Goal: Information Seeking & Learning: Learn about a topic

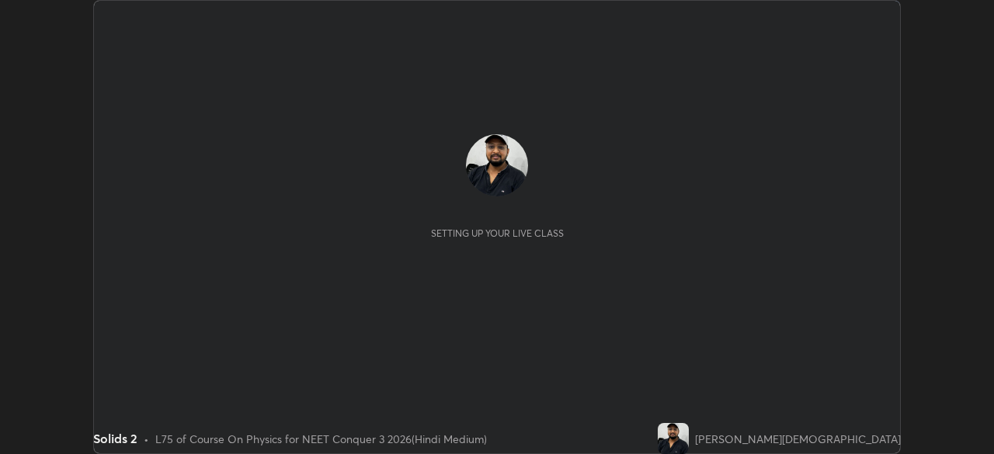
scroll to position [454, 993]
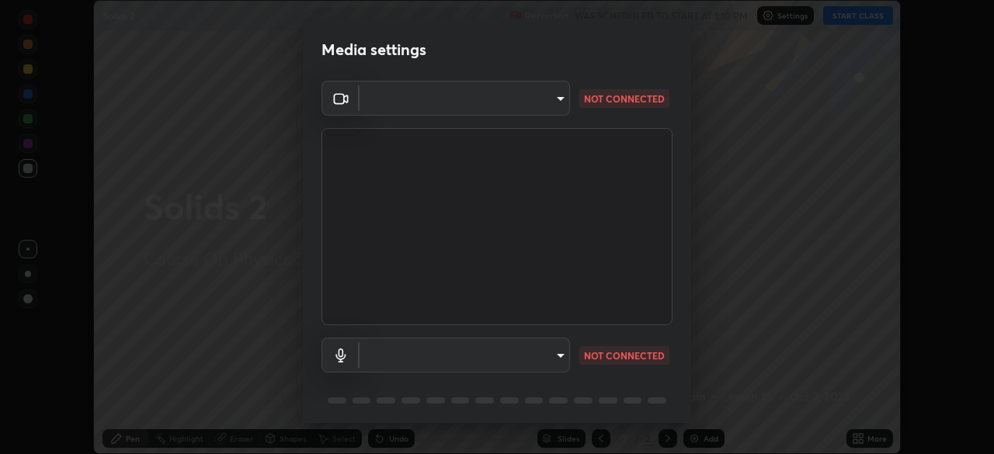
type input "fc38be1871f717ddc8e1b512eadbf63495b763d4820be899b5c927fedf8d93a0"
type input "communications"
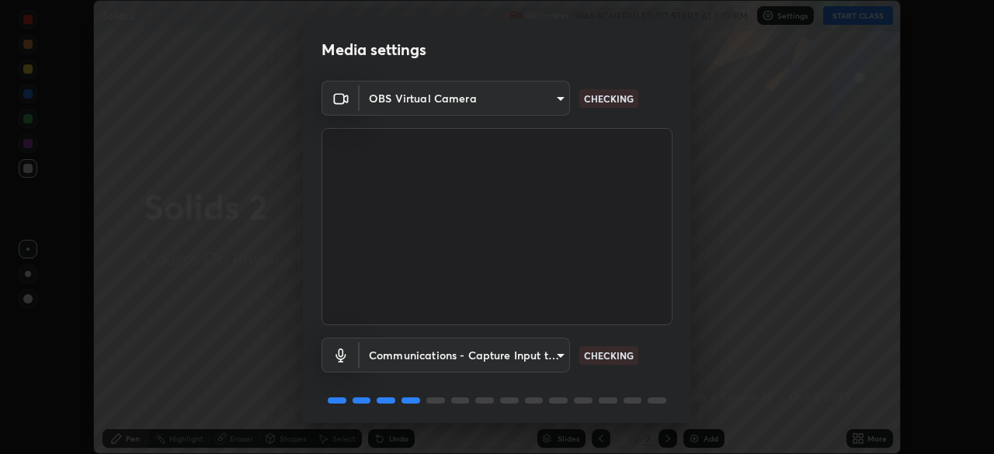
scroll to position [55, 0]
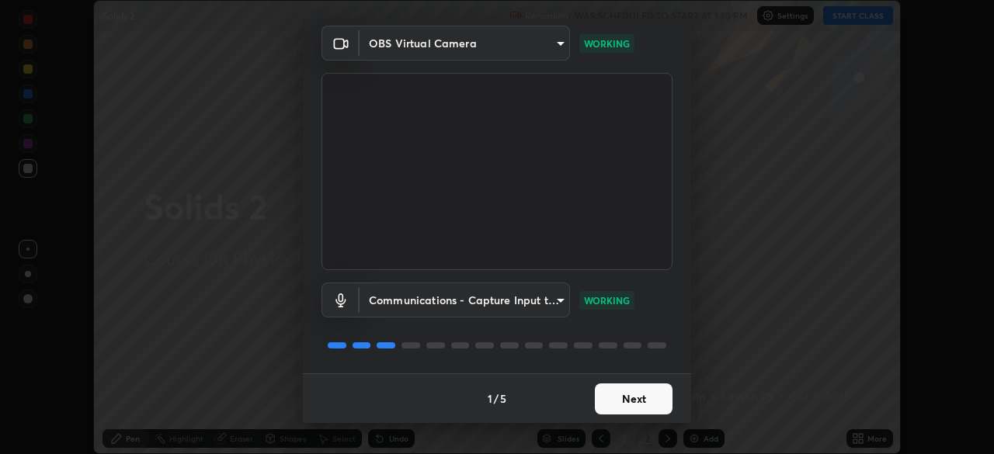
click at [624, 402] on button "Next" at bounding box center [634, 399] width 78 height 31
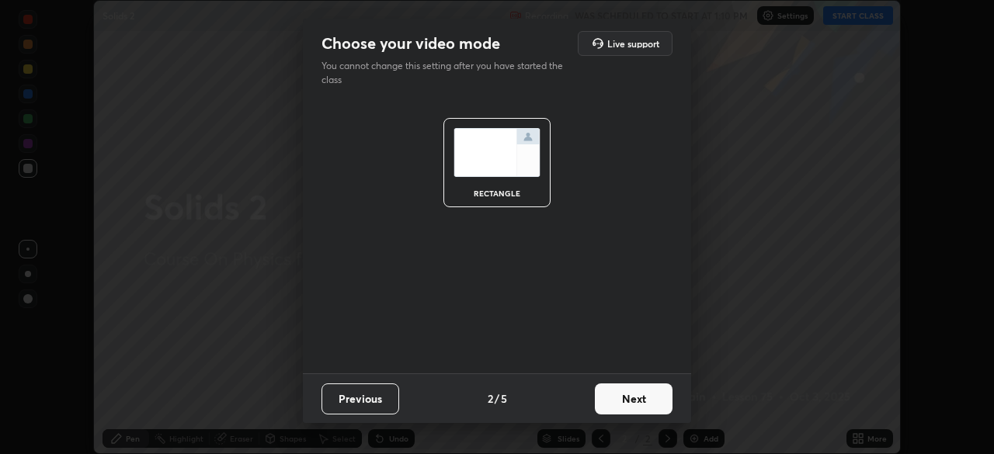
scroll to position [0, 0]
click at [632, 397] on button "Next" at bounding box center [634, 399] width 78 height 31
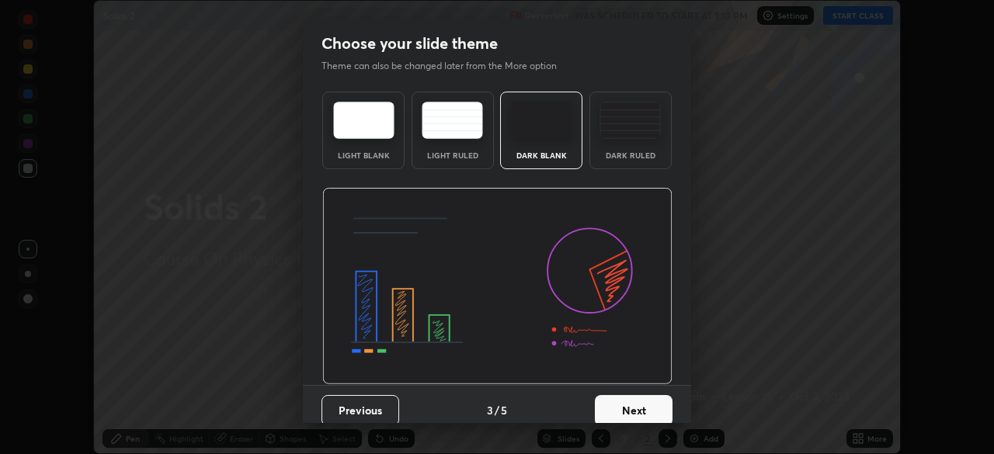
click at [626, 134] on img at bounding box center [629, 120] width 61 height 37
click at [650, 401] on button "Next" at bounding box center [634, 410] width 78 height 31
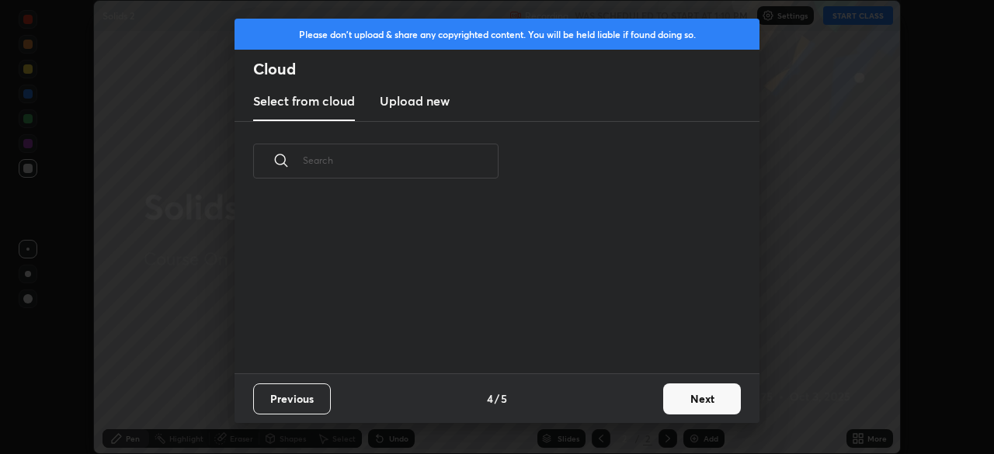
click at [685, 403] on button "Next" at bounding box center [702, 399] width 78 height 31
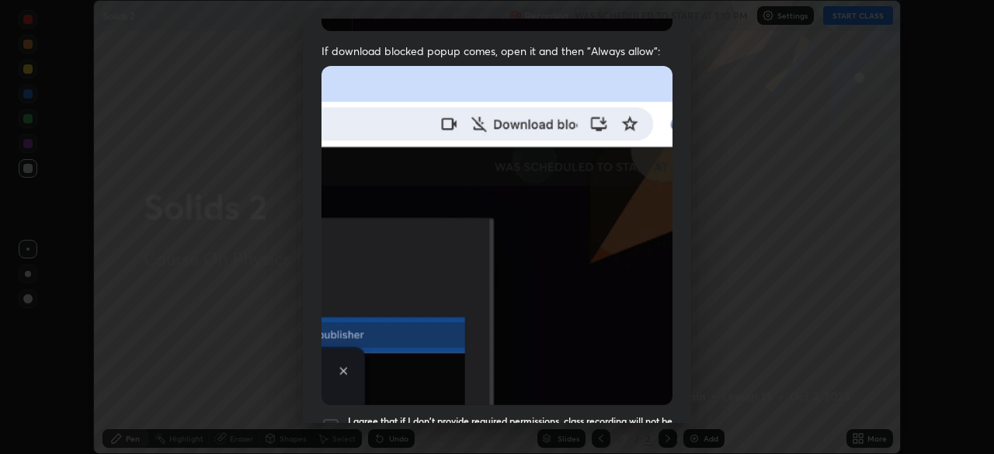
scroll to position [372, 0]
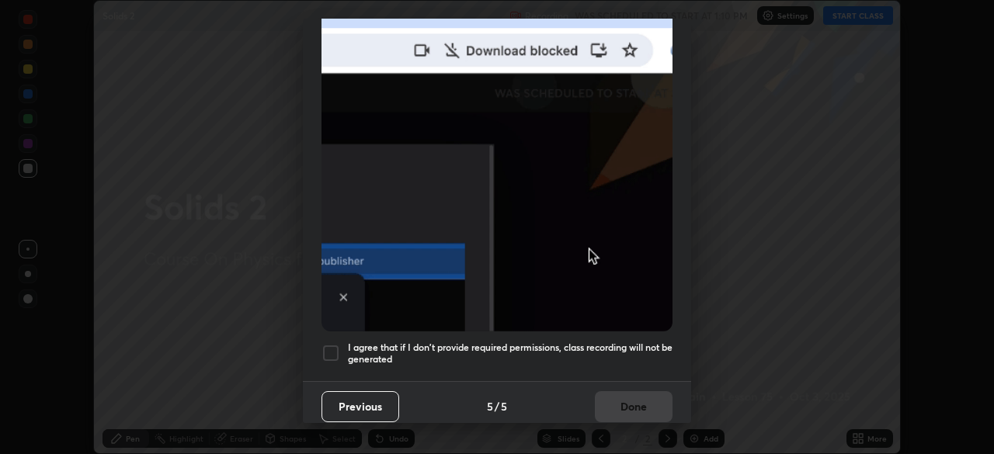
click at [438, 342] on h5 "I agree that if I don't provide required permissions, class recording will not …" at bounding box center [510, 354] width 325 height 24
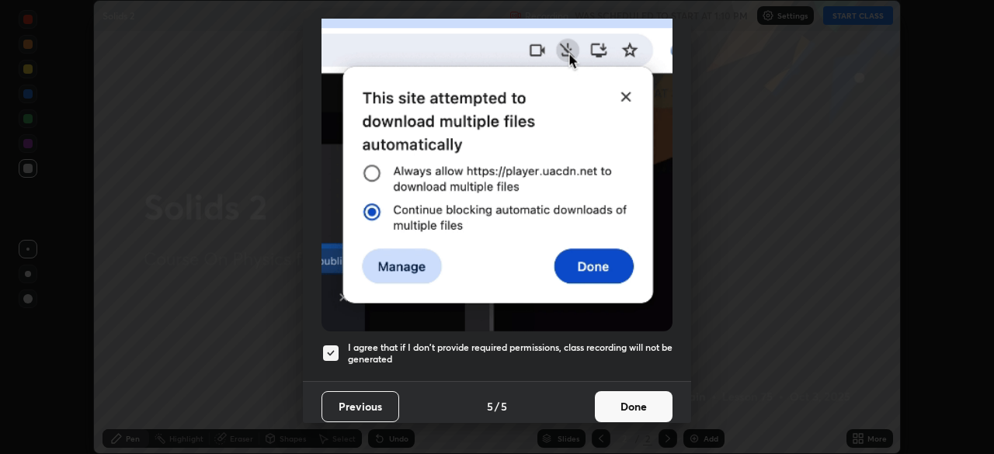
click at [620, 402] on button "Done" at bounding box center [634, 406] width 78 height 31
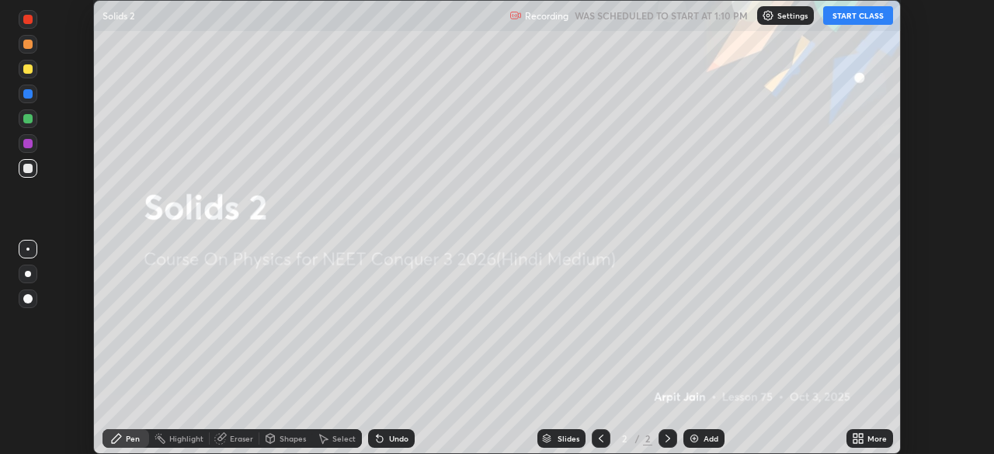
click at [845, 14] on button "START CLASS" at bounding box center [858, 15] width 70 height 19
click at [709, 440] on div "Add" at bounding box center [710, 439] width 15 height 8
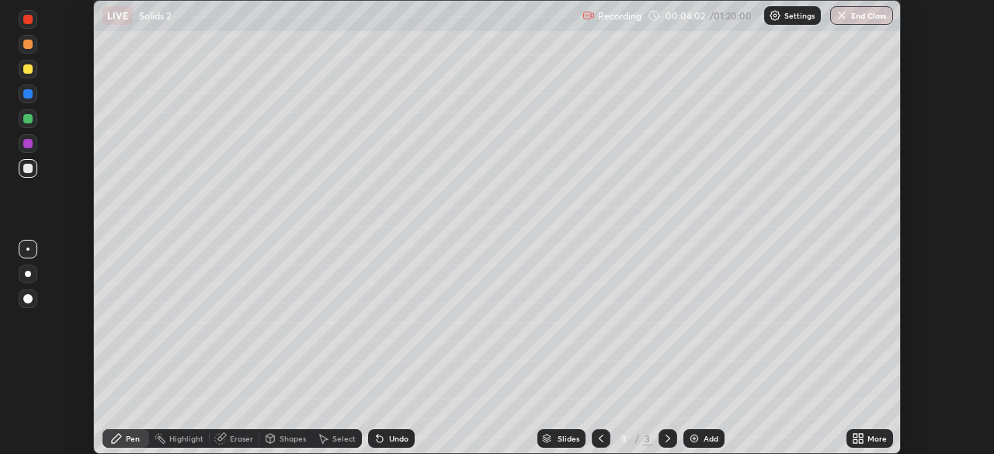
click at [26, 70] on div at bounding box center [27, 68] width 9 height 9
click at [28, 96] on div at bounding box center [27, 93] width 9 height 9
click at [28, 169] on div at bounding box center [27, 168] width 9 height 9
click at [30, 96] on div at bounding box center [27, 93] width 9 height 9
click at [689, 436] on img at bounding box center [694, 438] width 12 height 12
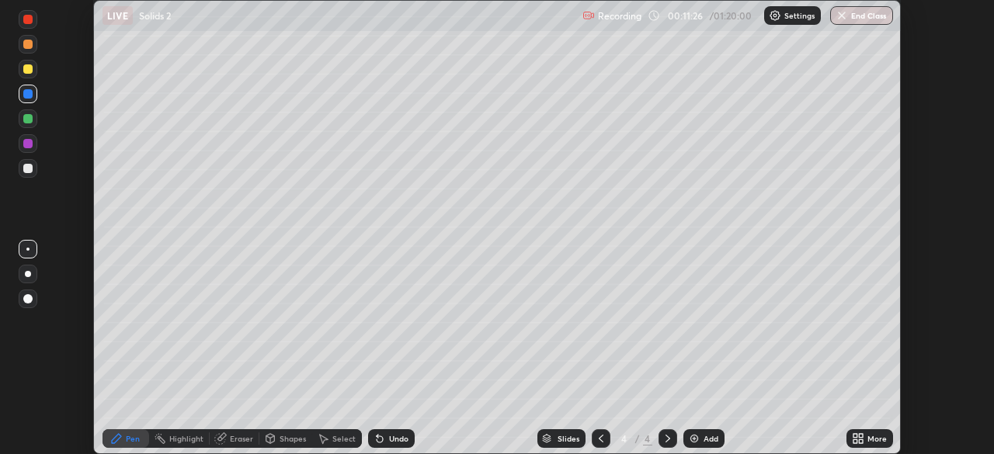
click at [32, 71] on div at bounding box center [27, 68] width 9 height 9
click at [27, 169] on div at bounding box center [27, 168] width 9 height 9
click at [26, 67] on div at bounding box center [27, 68] width 9 height 9
click at [30, 122] on div at bounding box center [27, 118] width 9 height 9
click at [30, 167] on div at bounding box center [27, 168] width 9 height 9
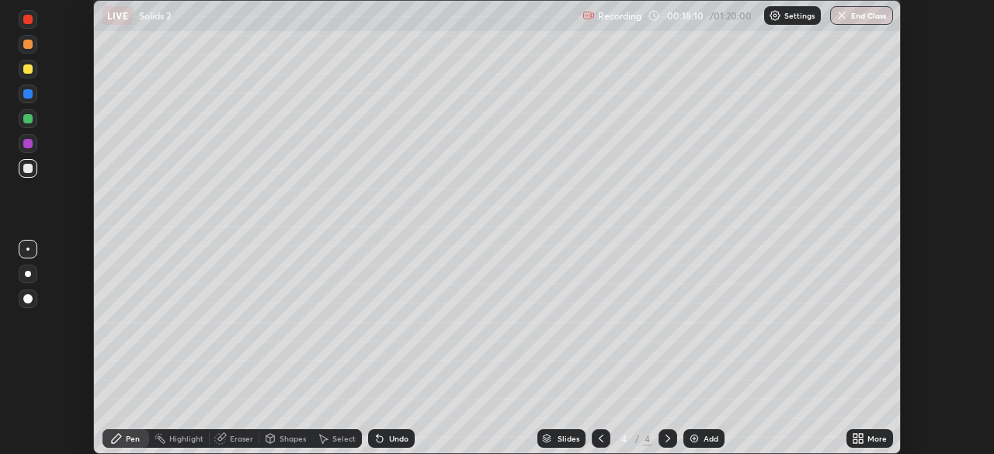
click at [32, 45] on div at bounding box center [27, 44] width 9 height 9
click at [179, 432] on div "Highlight" at bounding box center [179, 438] width 61 height 19
click at [24, 361] on circle at bounding box center [24, 361] width 2 height 2
click at [28, 384] on icon at bounding box center [28, 386] width 12 height 12
click at [28, 20] on div at bounding box center [27, 19] width 9 height 9
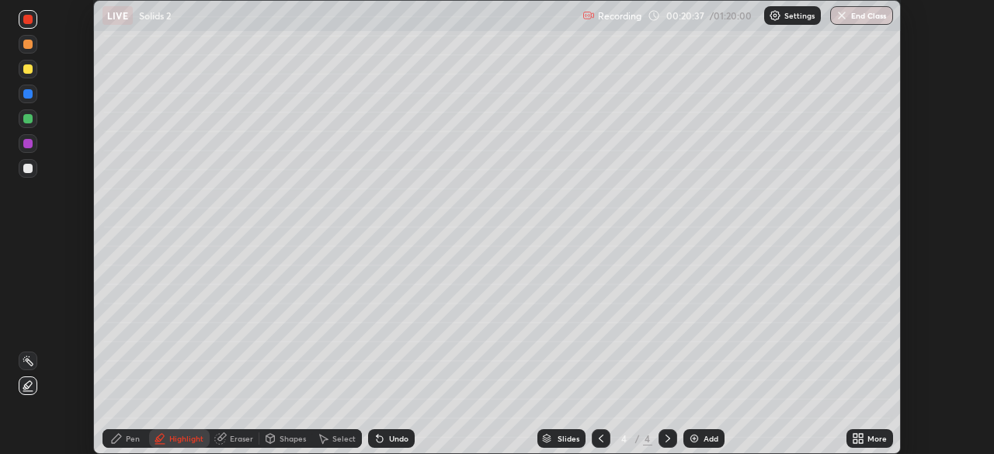
click at [22, 169] on div at bounding box center [28, 168] width 19 height 19
click at [401, 436] on div "Undo" at bounding box center [398, 439] width 19 height 8
click at [119, 438] on icon at bounding box center [116, 438] width 9 height 9
click at [602, 432] on div at bounding box center [601, 438] width 19 height 19
click at [665, 436] on icon at bounding box center [667, 439] width 5 height 8
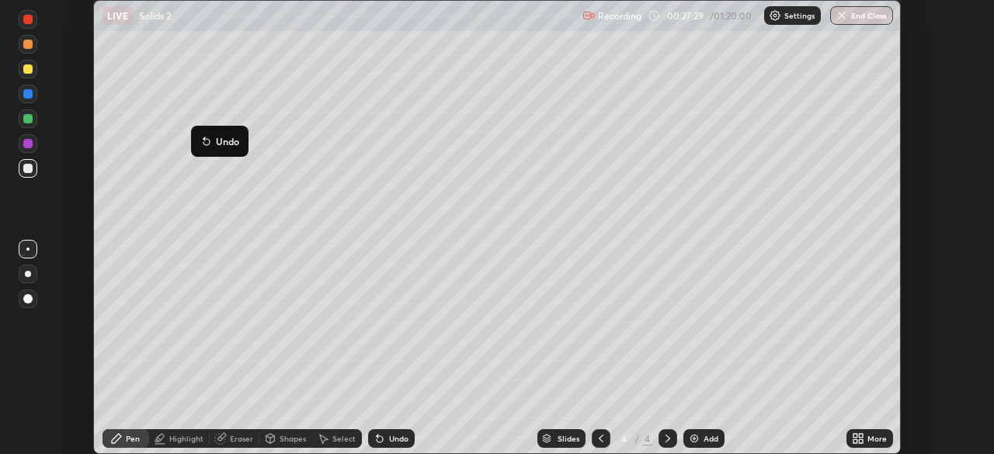
click at [701, 443] on div "Add" at bounding box center [703, 438] width 41 height 19
click at [377, 437] on icon at bounding box center [380, 439] width 6 height 6
click at [377, 438] on icon at bounding box center [380, 439] width 6 height 6
click at [377, 439] on icon at bounding box center [380, 439] width 6 height 6
click at [379, 444] on icon at bounding box center [379, 438] width 12 height 12
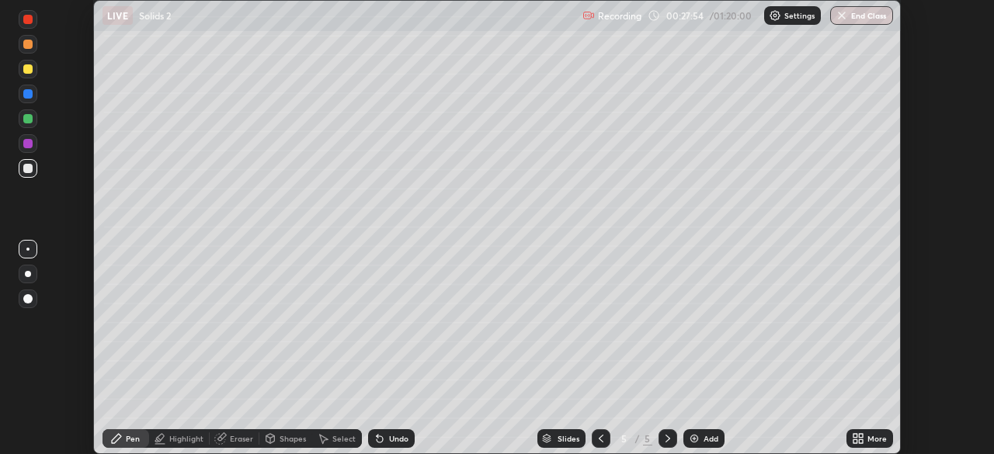
click at [26, 121] on div at bounding box center [27, 118] width 9 height 9
click at [700, 435] on div "Add" at bounding box center [703, 438] width 41 height 19
click at [395, 432] on div "Undo" at bounding box center [391, 438] width 47 height 19
click at [384, 446] on div "Undo" at bounding box center [391, 438] width 47 height 19
click at [379, 446] on div "Undo" at bounding box center [391, 438] width 47 height 19
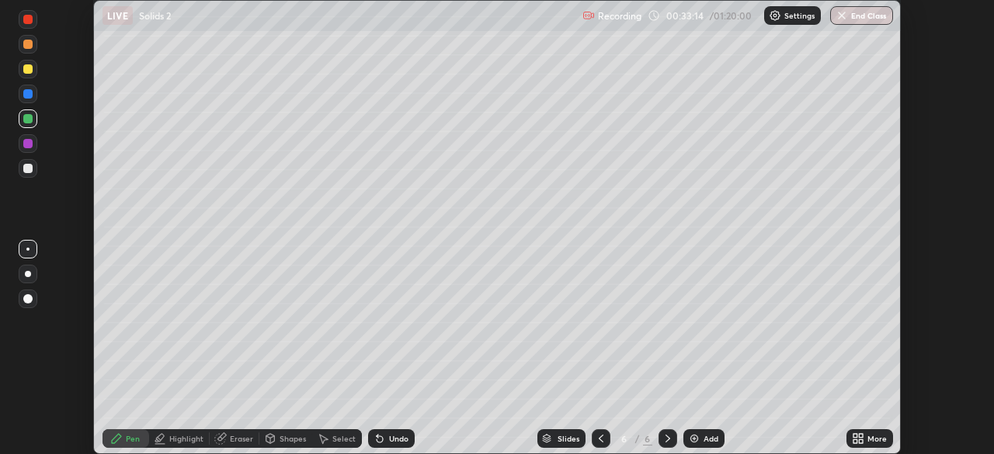
click at [28, 169] on div at bounding box center [27, 168] width 9 height 9
click at [694, 440] on img at bounding box center [694, 438] width 12 height 12
click at [277, 441] on div "Shapes" at bounding box center [285, 438] width 53 height 19
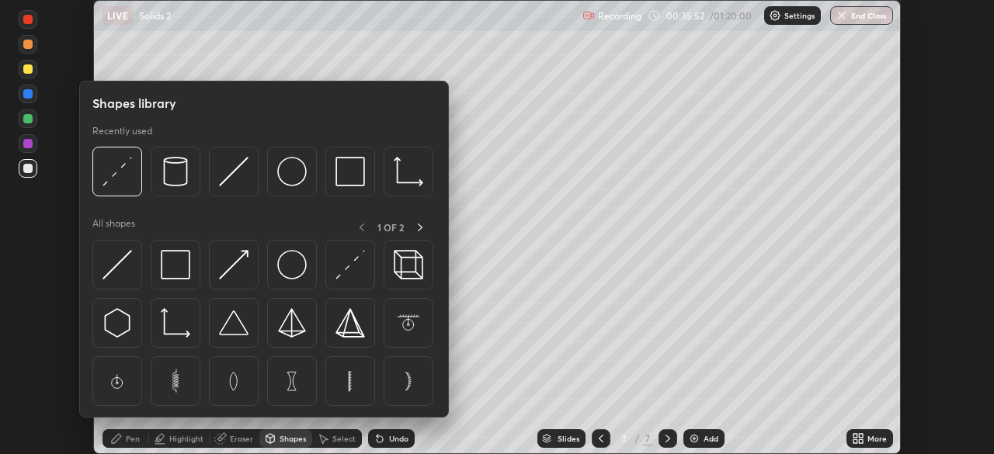
click at [225, 434] on icon at bounding box center [220, 438] width 12 height 12
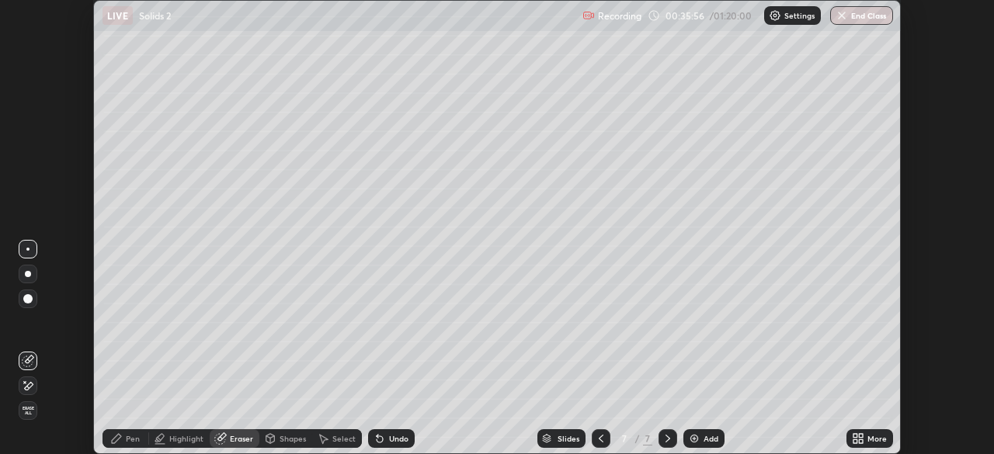
click at [130, 441] on div "Pen" at bounding box center [133, 439] width 14 height 8
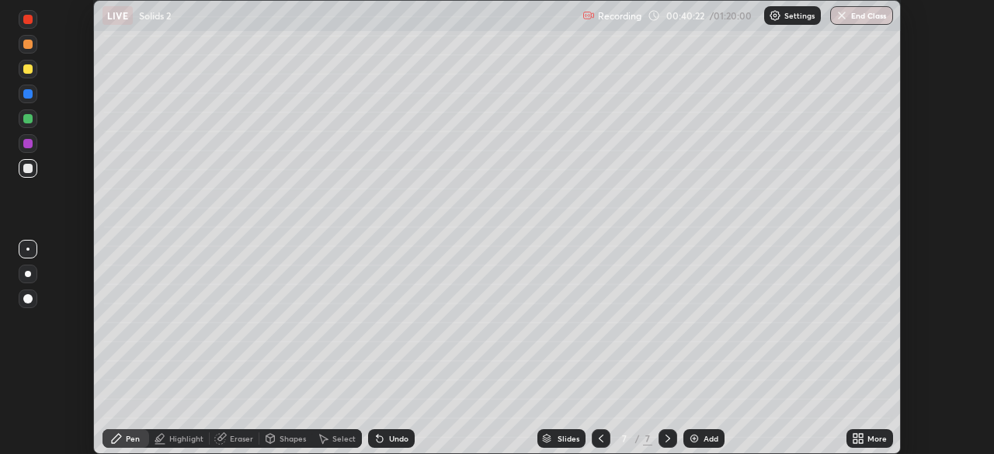
click at [26, 276] on div at bounding box center [28, 274] width 19 height 19
click at [394, 438] on div "Undo" at bounding box center [398, 439] width 19 height 8
click at [698, 441] on img at bounding box center [694, 438] width 12 height 12
click at [30, 70] on div at bounding box center [27, 68] width 9 height 9
click at [699, 441] on div "Add" at bounding box center [703, 438] width 41 height 19
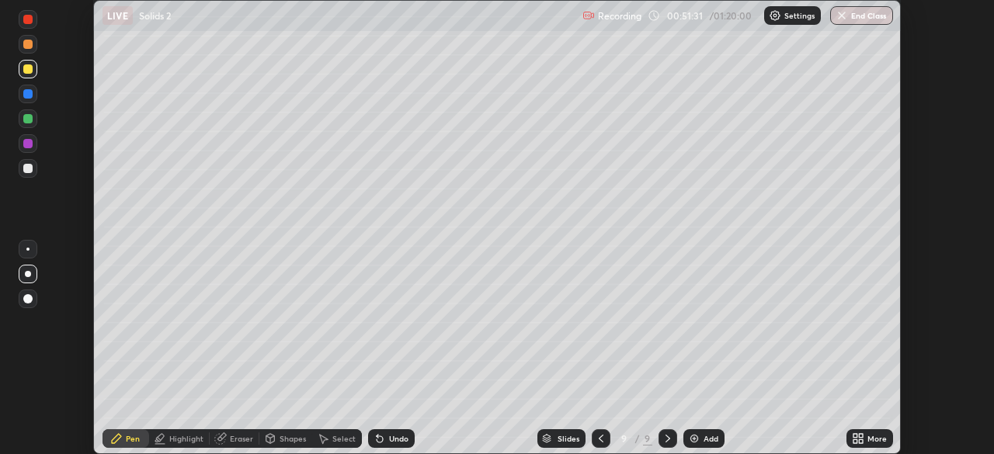
click at [32, 167] on div at bounding box center [27, 168] width 9 height 9
click at [29, 71] on div at bounding box center [27, 68] width 9 height 9
click at [705, 442] on div "Add" at bounding box center [710, 439] width 15 height 8
click at [600, 439] on icon at bounding box center [600, 438] width 12 height 12
click at [703, 439] on div "Add" at bounding box center [710, 439] width 15 height 8
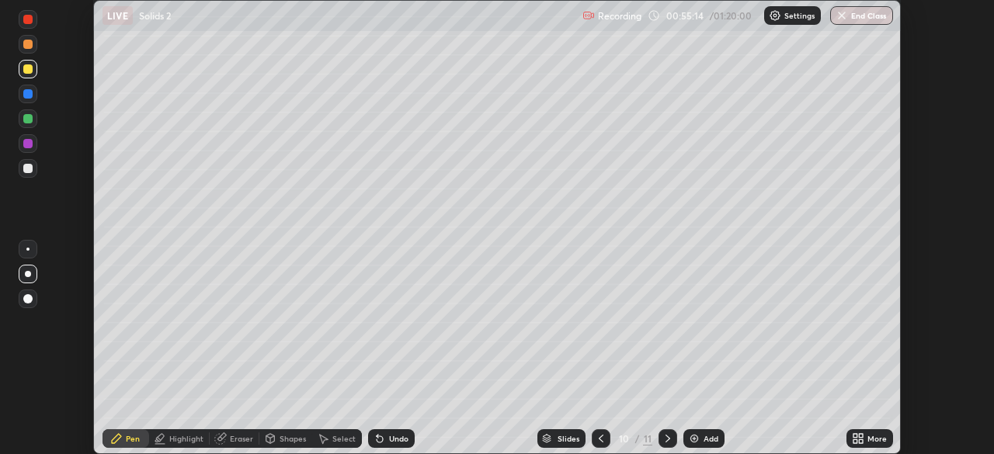
click at [28, 170] on div at bounding box center [27, 168] width 9 height 9
click at [23, 98] on div at bounding box center [28, 94] width 19 height 19
click at [666, 437] on icon at bounding box center [667, 439] width 5 height 8
click at [602, 446] on div at bounding box center [601, 438] width 19 height 19
click at [666, 439] on icon at bounding box center [668, 438] width 12 height 12
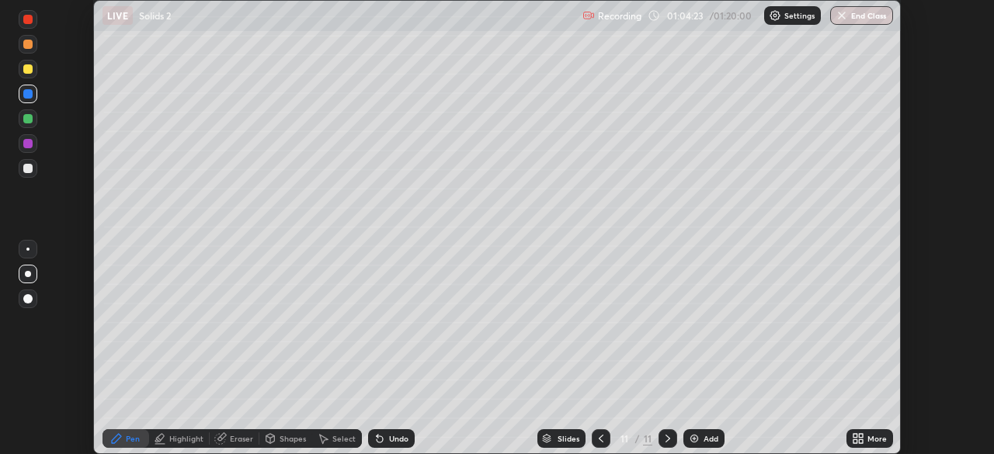
click at [30, 71] on div at bounding box center [27, 68] width 9 height 9
click at [29, 94] on div at bounding box center [27, 93] width 9 height 9
click at [27, 68] on div at bounding box center [27, 68] width 9 height 9
click at [31, 118] on div at bounding box center [27, 118] width 9 height 9
click at [845, 18] on img "button" at bounding box center [841, 15] width 12 height 12
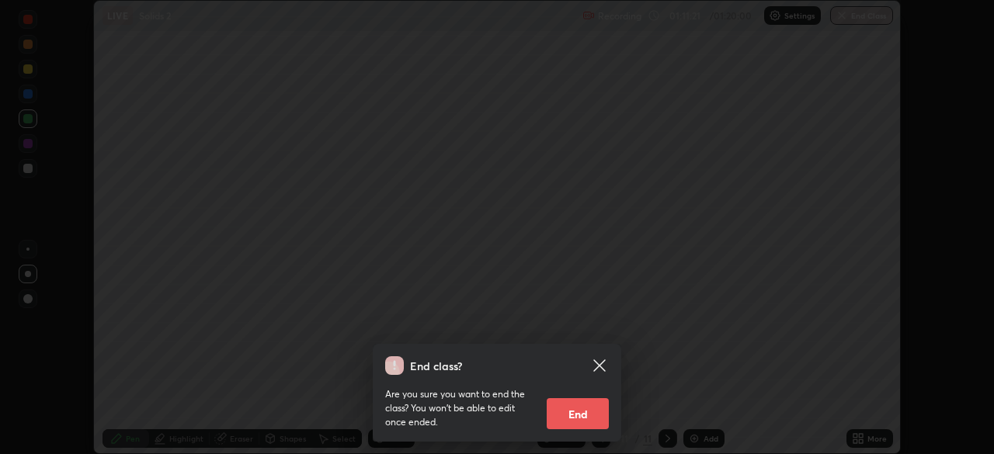
click at [582, 409] on button "End" at bounding box center [578, 413] width 62 height 31
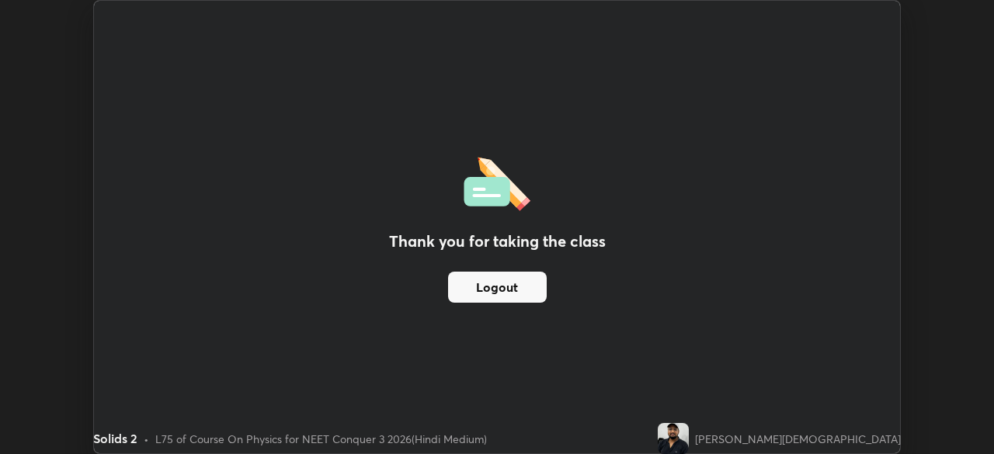
click at [520, 289] on button "Logout" at bounding box center [497, 287] width 99 height 31
